Goal: Task Accomplishment & Management: Use online tool/utility

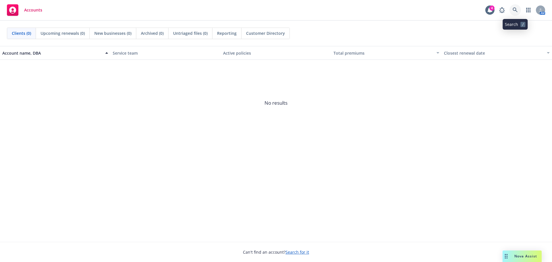
click at [515, 11] on icon at bounding box center [515, 9] width 5 height 5
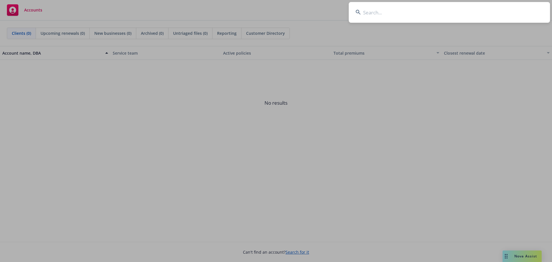
click at [385, 14] on input at bounding box center [449, 12] width 201 height 21
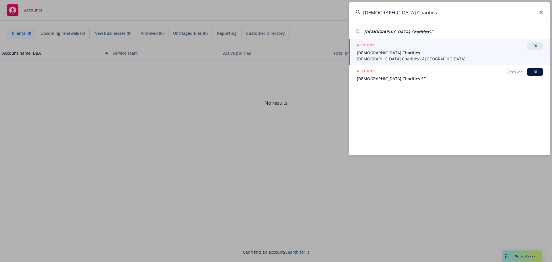
type input "[DEMOGRAPHIC_DATA] Charities"
click at [402, 55] on span "[DEMOGRAPHIC_DATA] Charities" at bounding box center [450, 53] width 186 height 6
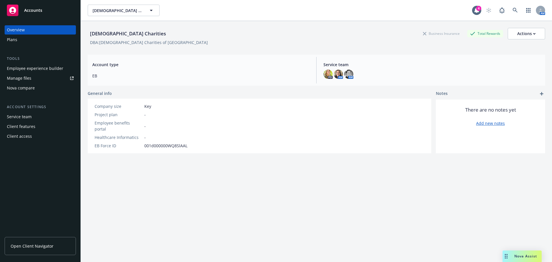
click at [28, 86] on div "Nova compare" at bounding box center [21, 87] width 28 height 9
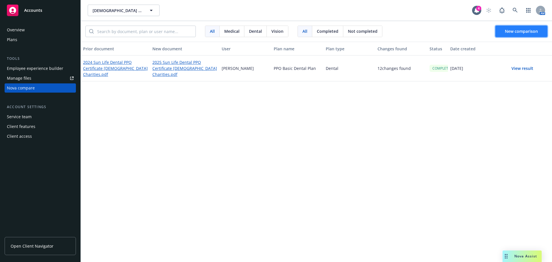
click at [522, 28] on span "New comparison" at bounding box center [521, 30] width 33 height 5
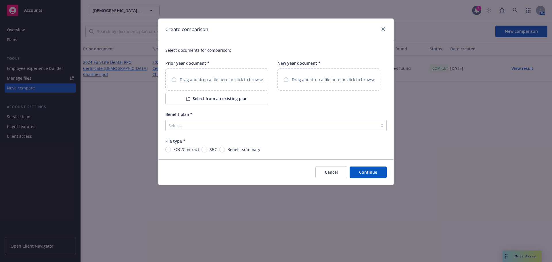
click at [212, 78] on p "Drag and drop a file here or click to browse" at bounding box center [221, 80] width 83 height 6
click at [383, 29] on icon "close" at bounding box center [383, 28] width 3 height 3
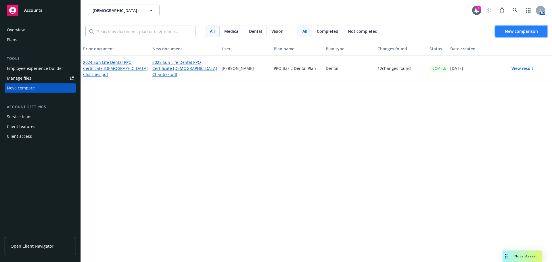
click at [518, 30] on span "New comparison" at bounding box center [521, 30] width 33 height 5
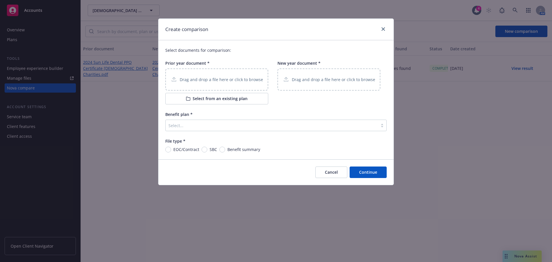
click at [212, 79] on p "Drag and drop a file here or click to browse" at bounding box center [221, 80] width 83 height 6
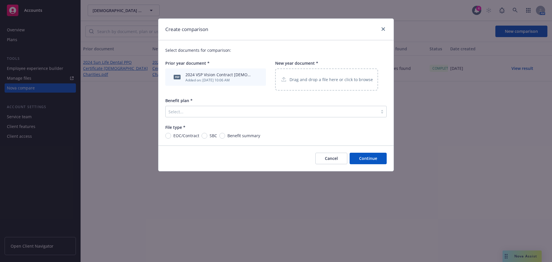
click at [311, 81] on p "Drag and drop a file here or click to browse" at bounding box center [331, 80] width 83 height 6
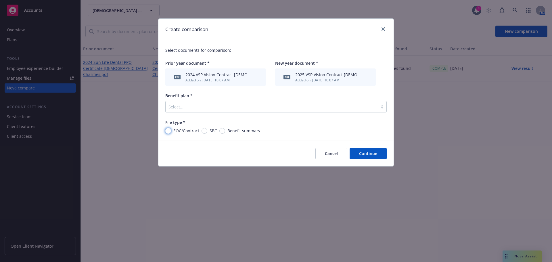
click at [168, 130] on input "EOC/Contract" at bounding box center [168, 131] width 6 height 6
radio input "true"
click at [186, 108] on div at bounding box center [272, 106] width 207 height 7
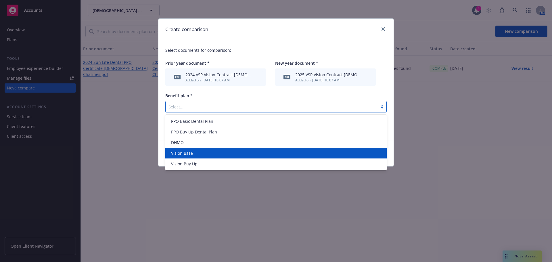
click at [185, 152] on span "Vision Base" at bounding box center [182, 153] width 22 height 6
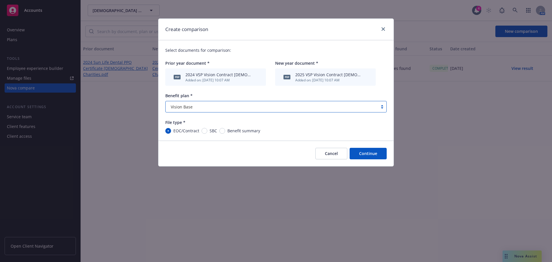
click at [369, 155] on button "Continue" at bounding box center [368, 154] width 37 height 12
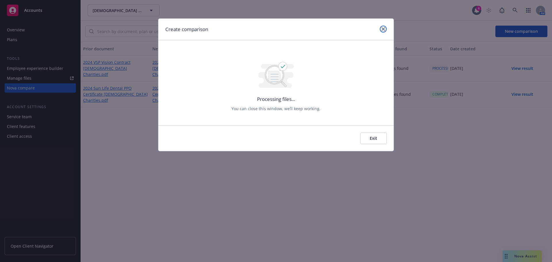
click at [383, 28] on icon "close" at bounding box center [383, 28] width 3 height 3
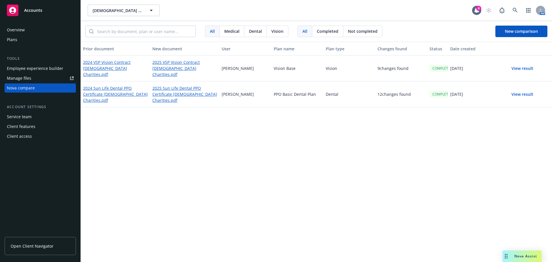
click at [520, 68] on button "View result" at bounding box center [523, 69] width 40 height 12
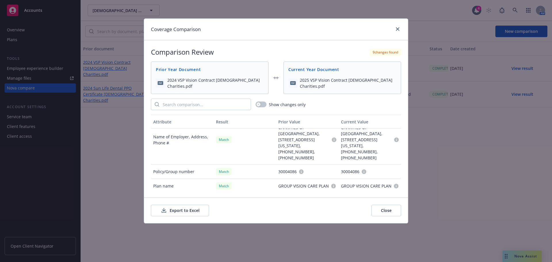
scroll to position [548, 0]
click at [180, 211] on button "Export to Excel" at bounding box center [180, 211] width 58 height 12
click at [398, 29] on icon "close" at bounding box center [397, 28] width 3 height 3
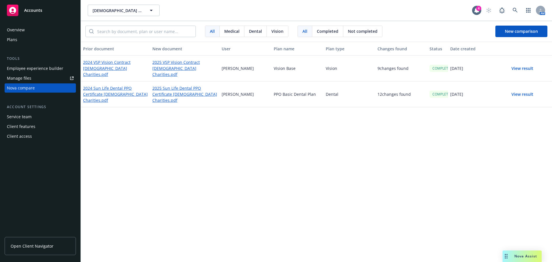
click at [525, 66] on button "View result" at bounding box center [523, 69] width 40 height 12
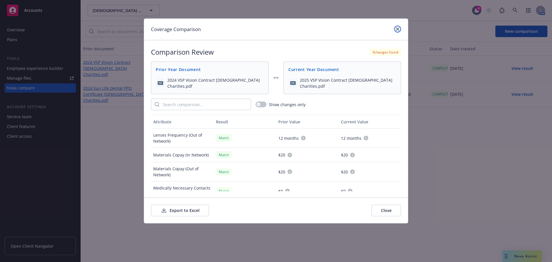
click at [400, 30] on link "close" at bounding box center [397, 29] width 7 height 7
